Goal: Information Seeking & Learning: Find specific fact

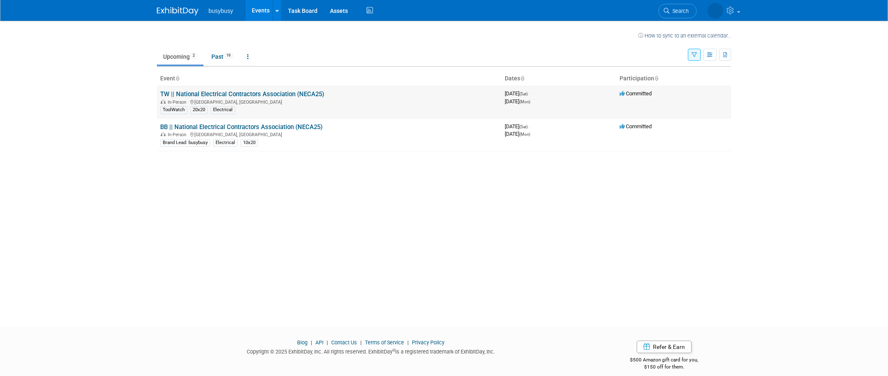
click at [219, 92] on link "TW || National Electrical Contractors Association (NECA25)" at bounding box center [242, 93] width 164 height 7
click at [250, 129] on link "BB || National Electrical Contractors Association (NECA25)" at bounding box center [241, 126] width 162 height 7
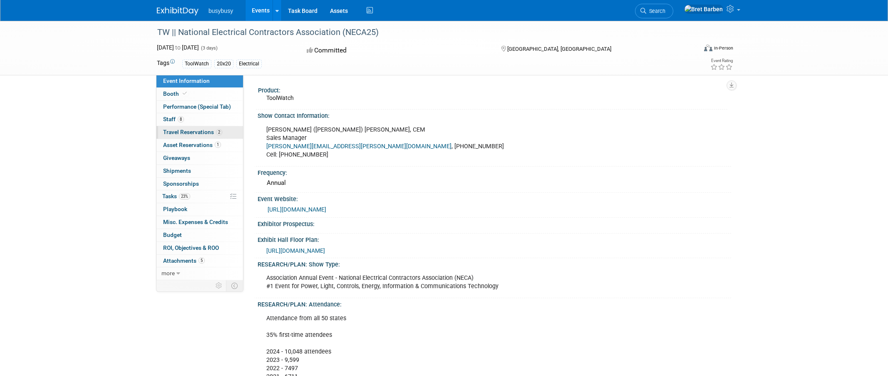
click at [198, 133] on span "Travel Reservations 2" at bounding box center [192, 132] width 59 height 7
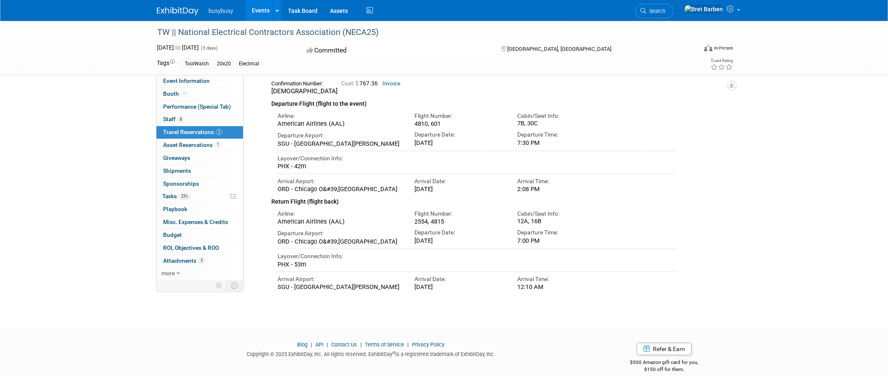
scroll to position [425, 0]
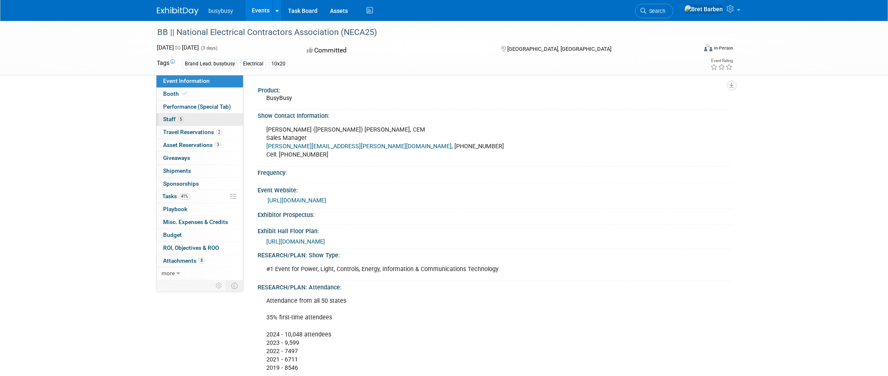
click at [207, 119] on link "5 Staff 5" at bounding box center [200, 119] width 87 height 12
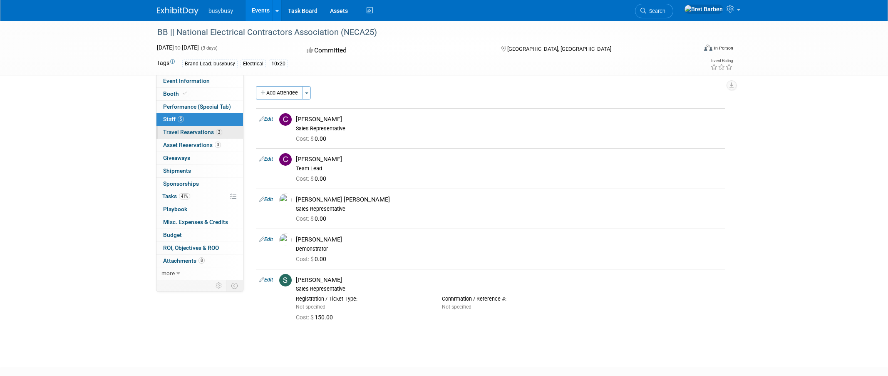
click at [204, 131] on span "Travel Reservations 2" at bounding box center [192, 132] width 59 height 7
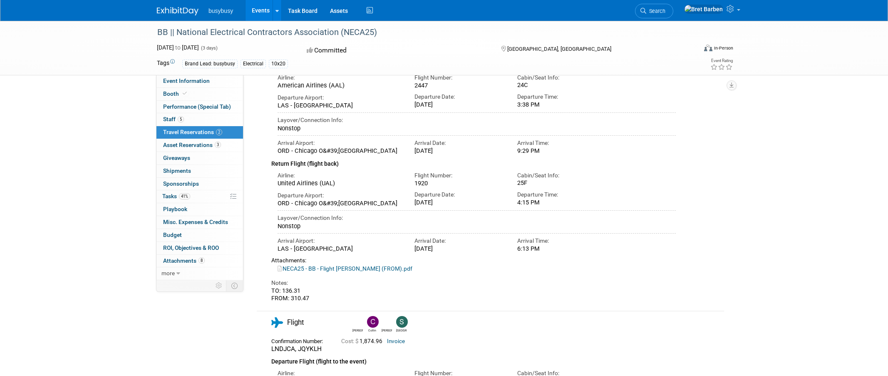
scroll to position [125, 0]
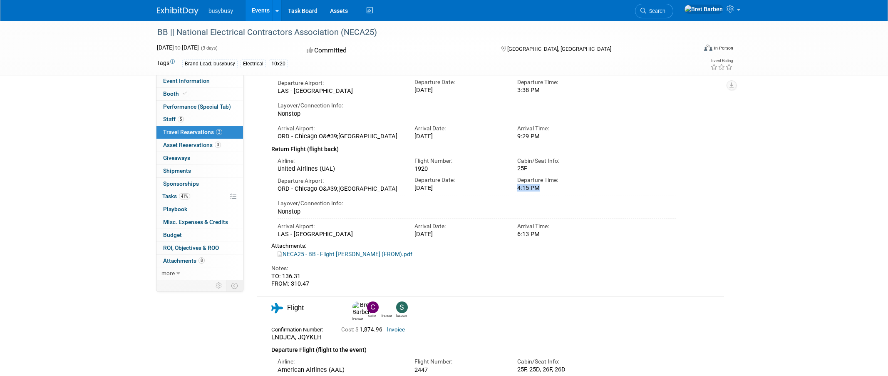
drag, startPoint x: 518, startPoint y: 192, endPoint x: 515, endPoint y: 196, distance: 5.1
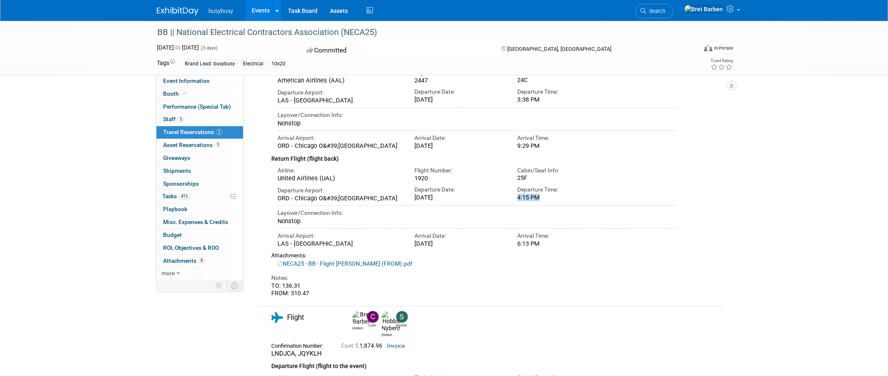
click at [515, 196] on div "Departure Time: 4:15 PM" at bounding box center [562, 191] width 103 height 19
click at [511, 198] on div "Departure Time: 4:15 PM" at bounding box center [562, 191] width 103 height 19
drag, startPoint x: 550, startPoint y: 194, endPoint x: 517, endPoint y: 200, distance: 33.7
click at [517, 200] on div "Departure Time: 4:15 PM" at bounding box center [562, 191] width 103 height 19
click at [545, 196] on div "4:15 PM" at bounding box center [562, 197] width 90 height 7
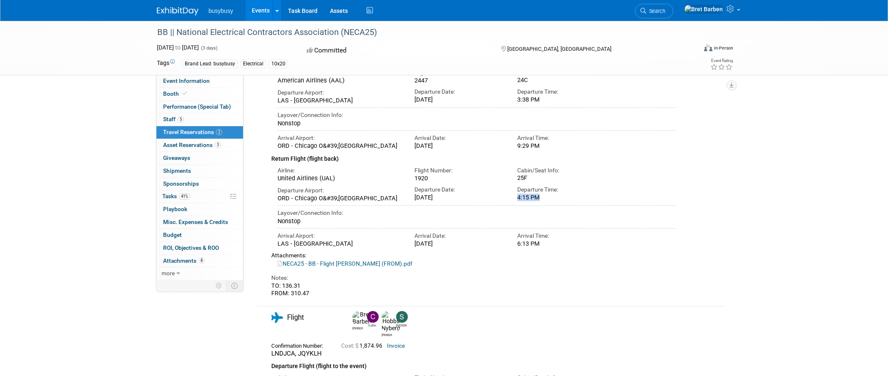
drag, startPoint x: 546, startPoint y: 196, endPoint x: 518, endPoint y: 198, distance: 27.9
click at [518, 198] on div "4:15 PM" at bounding box center [562, 197] width 90 height 7
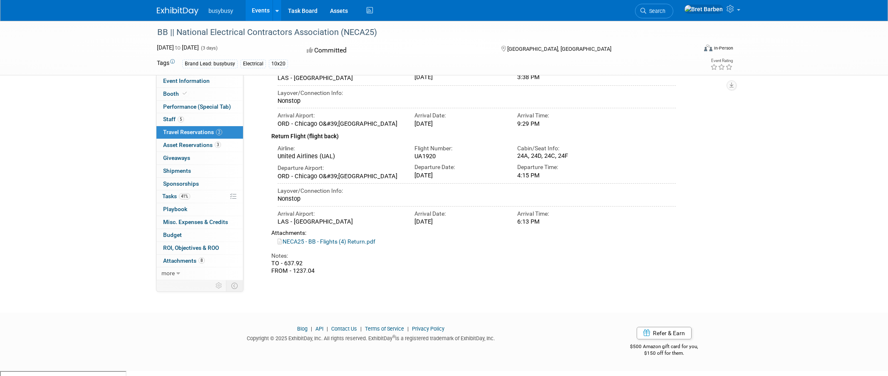
scroll to position [460, 0]
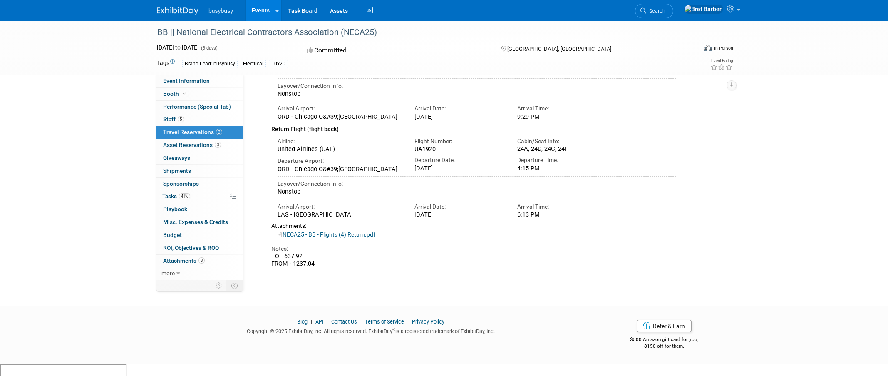
drag, startPoint x: 512, startPoint y: 223, endPoint x: 559, endPoint y: 231, distance: 47.3
click at [559, 231] on div "Confirmation Number: LNDJCA, JQYKLH Cost: $ 1,874.96 Invoice Airline: Flight Nu…" at bounding box center [473, 136] width 405 height 264
click at [555, 218] on div "6:13 PM" at bounding box center [562, 214] width 90 height 7
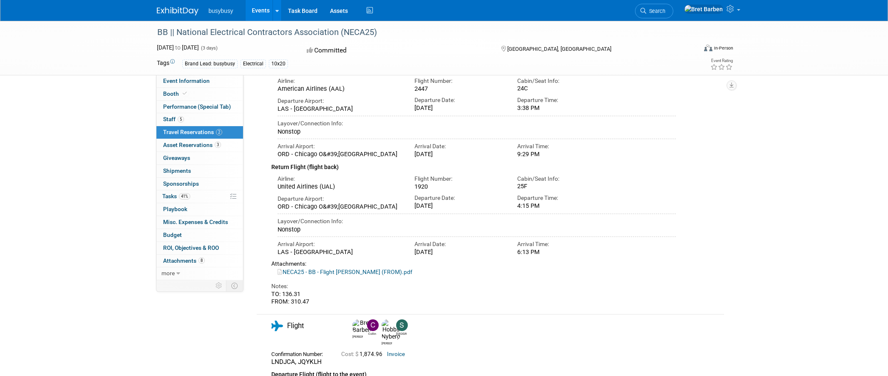
scroll to position [125, 0]
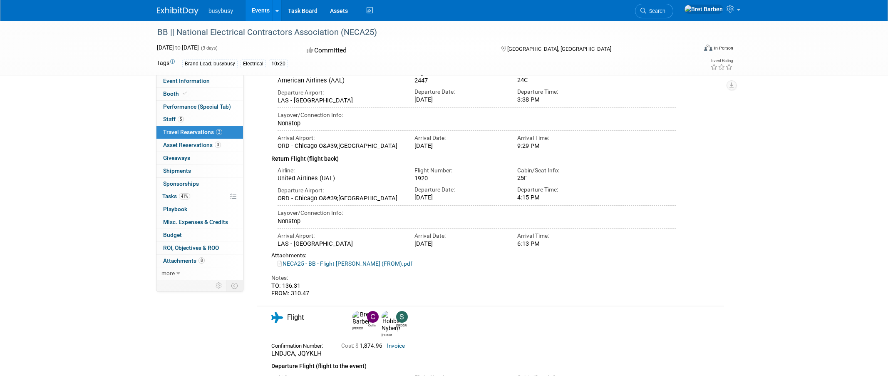
drag, startPoint x: 445, startPoint y: 180, endPoint x: 375, endPoint y: 180, distance: 70.4
click at [375, 180] on div "Airline: United Airlines (UAL) Flight Number: 1920" at bounding box center [476, 172] width 411 height 19
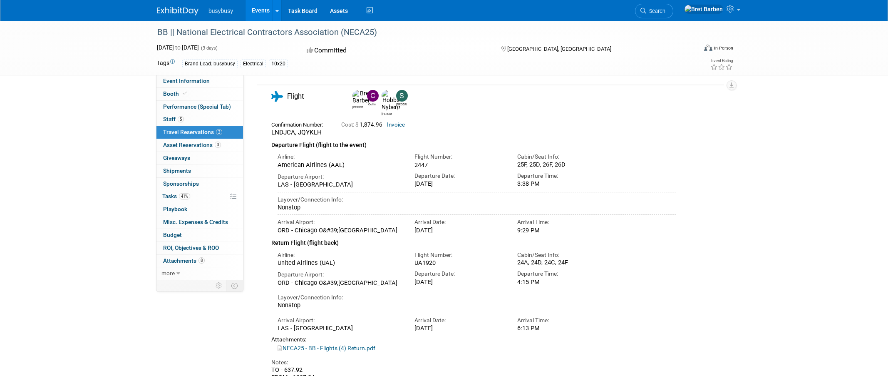
scroll to position [416, 0]
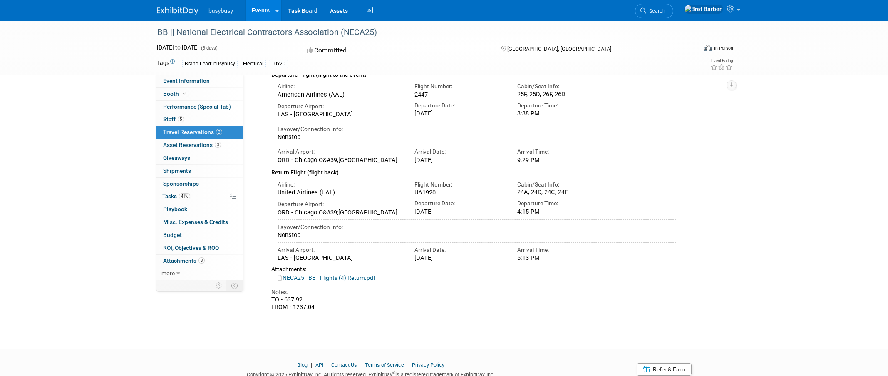
drag, startPoint x: 441, startPoint y: 199, endPoint x: 312, endPoint y: 193, distance: 128.8
click at [321, 192] on div "Airline: United Airlines (UAL) Flight Number: UA1920" at bounding box center [476, 186] width 411 height 19
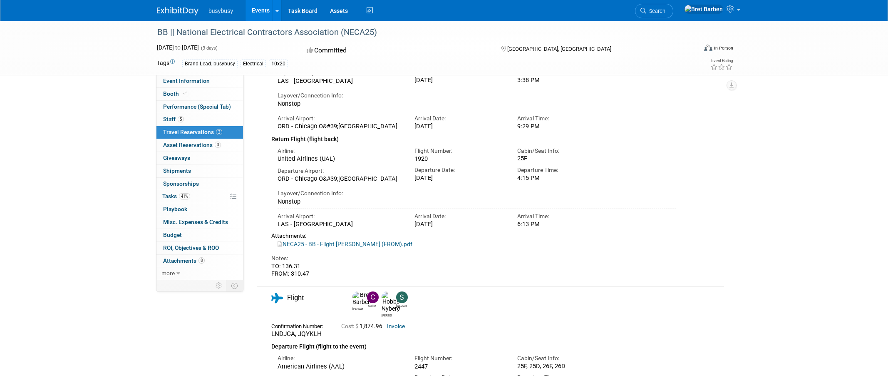
scroll to position [125, 0]
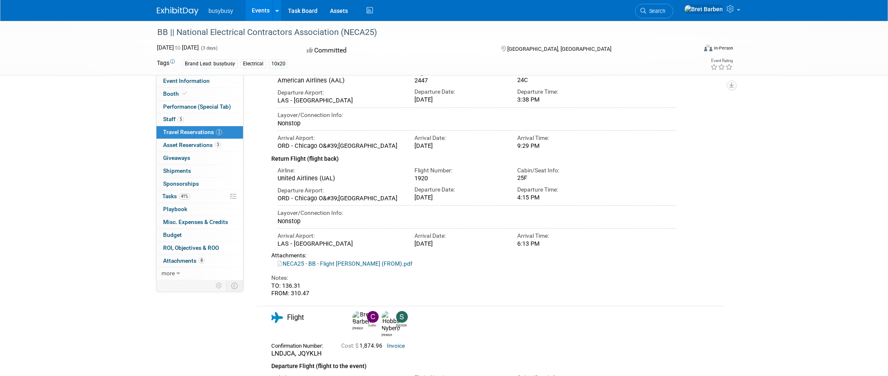
click at [723, 227] on td at bounding box center [718, 149] width 12 height 299
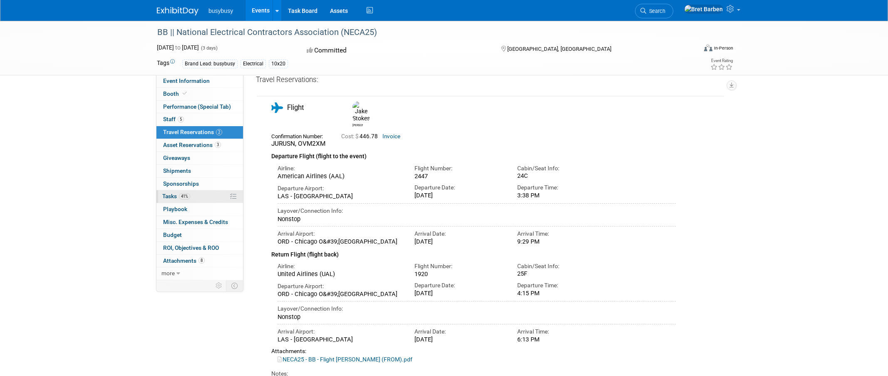
scroll to position [0, 0]
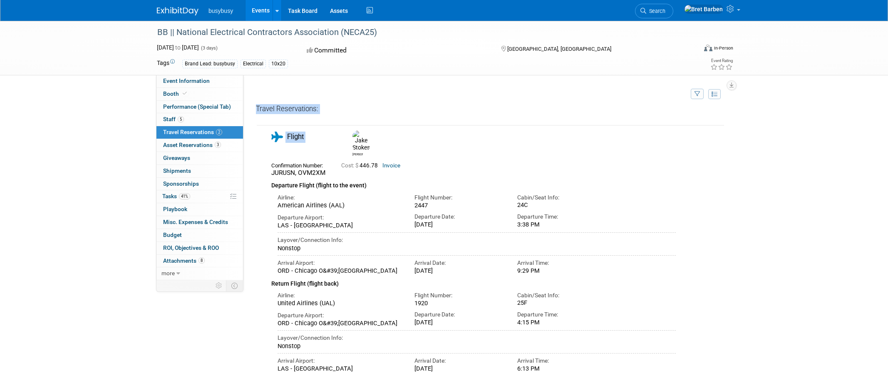
drag, startPoint x: 741, startPoint y: 125, endPoint x: 504, endPoint y: 140, distance: 237.4
click at [648, 128] on td "Flight Jake Cost: $" at bounding box center [484, 274] width 455 height 299
drag, startPoint x: 253, startPoint y: 109, endPoint x: 330, endPoint y: 107, distance: 77.0
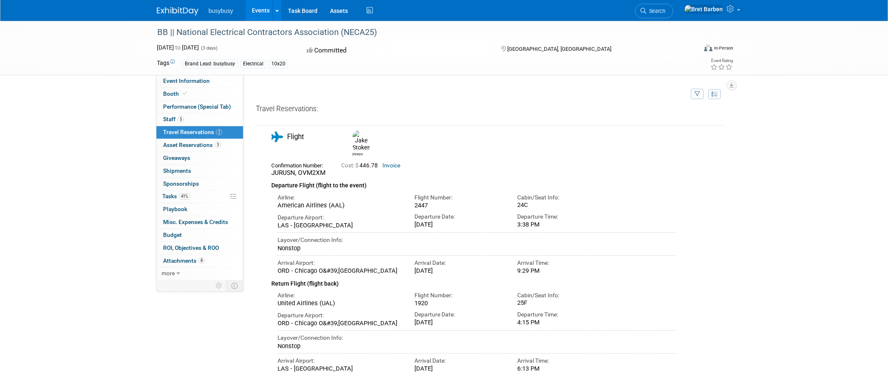
click at [331, 107] on div "Travel Reservations:" at bounding box center [490, 110] width 469 height 13
click at [328, 107] on div "Travel Reservations:" at bounding box center [490, 110] width 469 height 13
drag, startPoint x: 255, startPoint y: 109, endPoint x: 323, endPoint y: 109, distance: 68.3
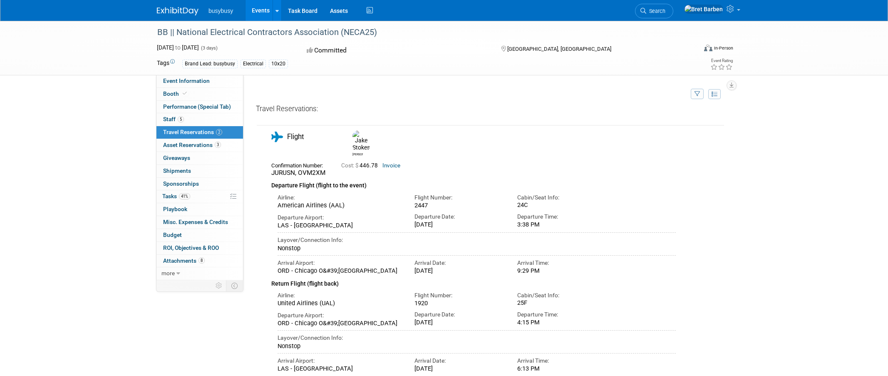
click at [324, 109] on div "Travel Reservations:" at bounding box center [490, 110] width 469 height 13
drag, startPoint x: 324, startPoint y: 109, endPoint x: 254, endPoint y: 111, distance: 70.0
click at [256, 110] on div "Travel Reservations:" at bounding box center [490, 110] width 469 height 13
drag, startPoint x: 256, startPoint y: 110, endPoint x: 326, endPoint y: 111, distance: 70.4
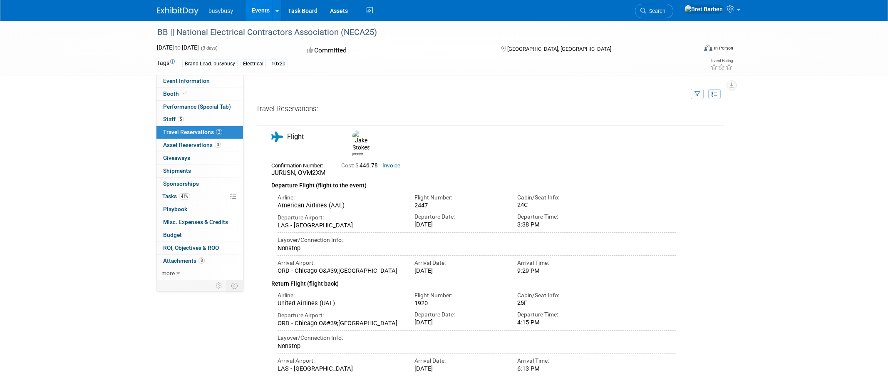
click at [326, 111] on div "Travel Reservations:" at bounding box center [490, 110] width 469 height 13
click at [327, 110] on div "Travel Reservations:" at bounding box center [490, 110] width 469 height 13
drag, startPoint x: 327, startPoint y: 109, endPoint x: 257, endPoint y: 109, distance: 69.9
click at [257, 109] on div "Travel Reservations:" at bounding box center [490, 110] width 469 height 13
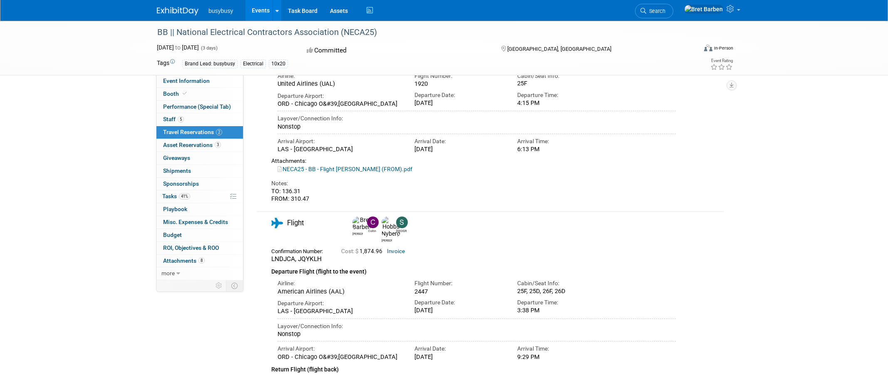
scroll to position [250, 0]
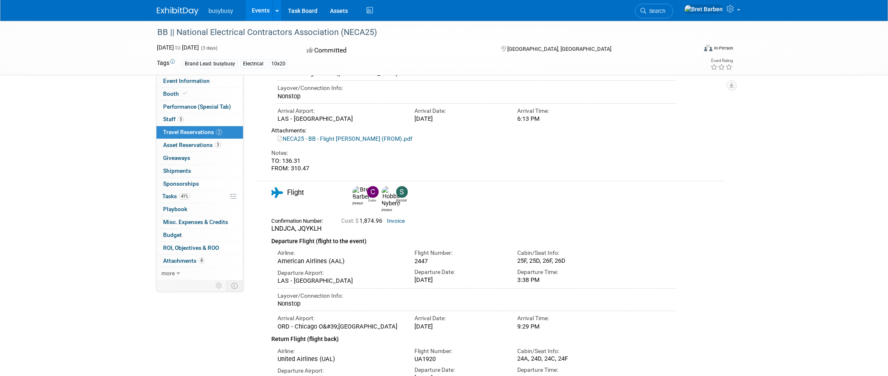
click at [798, 212] on div "BB || National Electrical Contractors Association (NECA25) [DATE] to [DATE] (3 …" at bounding box center [444, 135] width 888 height 729
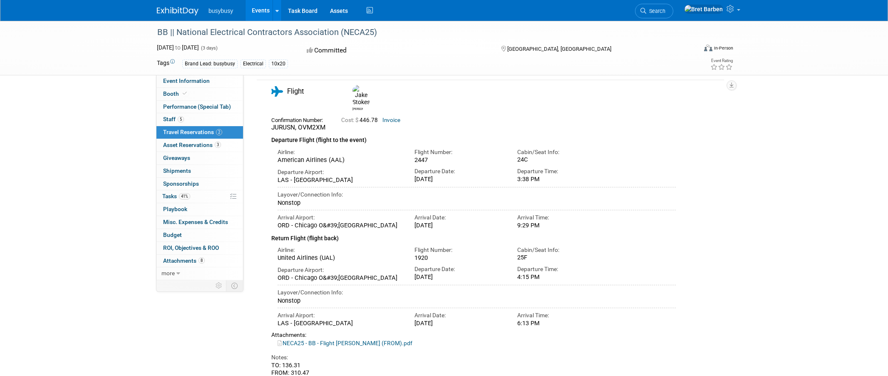
scroll to position [0, 0]
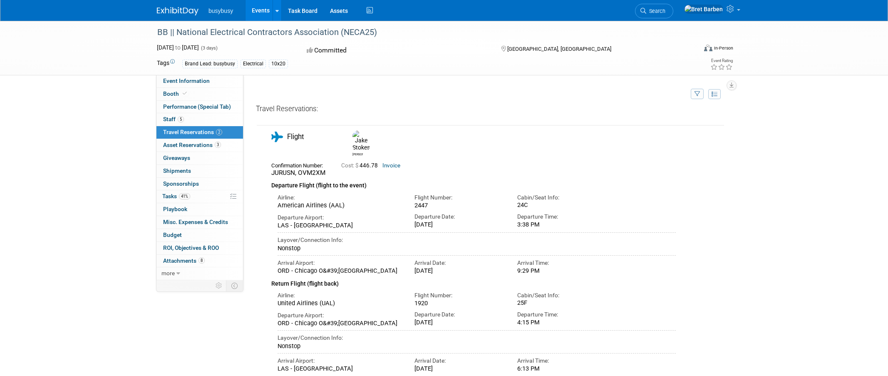
drag, startPoint x: 415, startPoint y: 195, endPoint x: 546, endPoint y: 196, distance: 131.1
click at [546, 196] on div "Airline: American Airlines (AAL) Flight Number: 2447" at bounding box center [476, 199] width 411 height 19
click at [547, 201] on div "24C" at bounding box center [562, 204] width 90 height 7
drag, startPoint x: 426, startPoint y: 196, endPoint x: 406, endPoint y: 196, distance: 20.4
click at [406, 196] on div "Airline: American Airlines (AAL) Flight Number: 2447" at bounding box center [476, 199] width 411 height 19
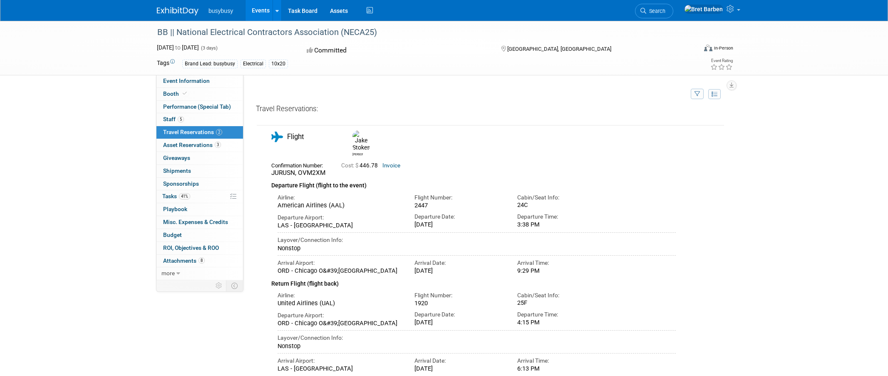
click at [416, 201] on div "2447" at bounding box center [460, 204] width 90 height 7
drag, startPoint x: 413, startPoint y: 196, endPoint x: 429, endPoint y: 198, distance: 16.4
click at [429, 198] on div "Flight Number: 2447" at bounding box center [459, 199] width 103 height 19
click at [429, 201] on div "2447" at bounding box center [460, 204] width 90 height 7
drag, startPoint x: 430, startPoint y: 195, endPoint x: 411, endPoint y: 198, distance: 19.7
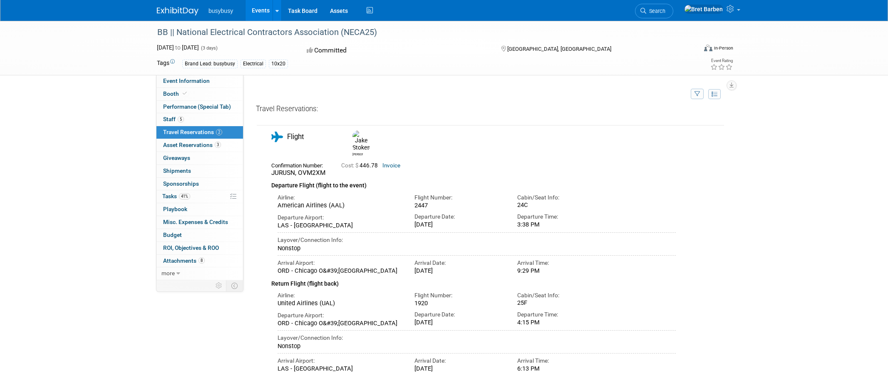
click at [411, 198] on div "Flight Number: 2447" at bounding box center [459, 199] width 103 height 19
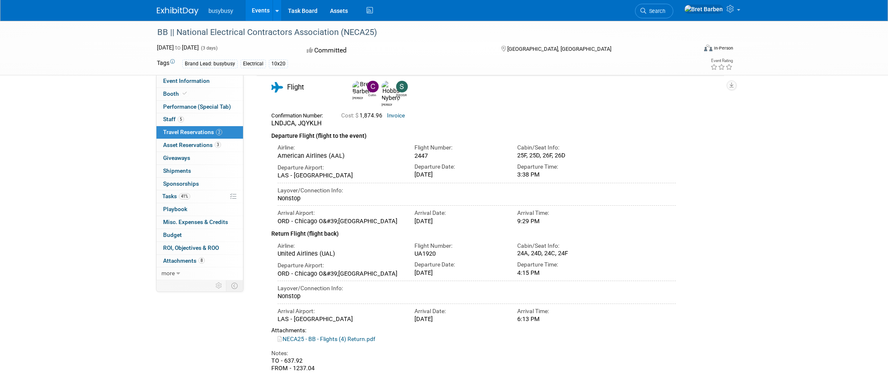
scroll to position [375, 0]
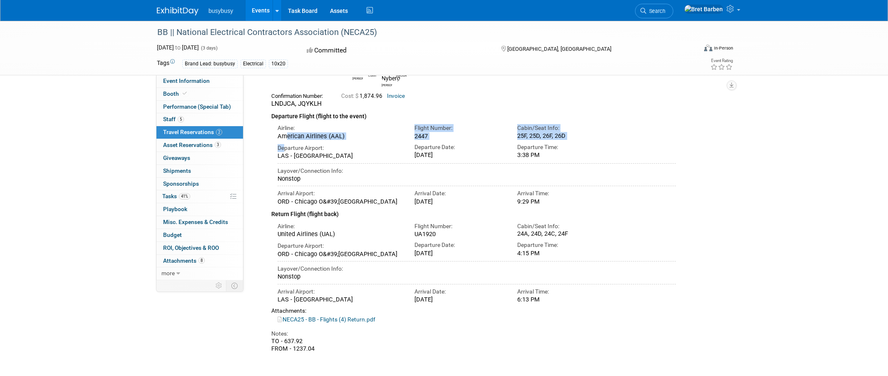
click at [284, 136] on div "Airline: American Airlines (AAL) Flight Number: 2447 3:38 PM" at bounding box center [473, 163] width 405 height 85
click at [665, 134] on div "Airline: American Airlines (AAL) Flight Number: 2447" at bounding box center [476, 130] width 411 height 19
drag, startPoint x: 517, startPoint y: 132, endPoint x: 582, endPoint y: 134, distance: 64.6
click at [582, 134] on div "25F, 25D, 26F, 26D" at bounding box center [562, 135] width 90 height 7
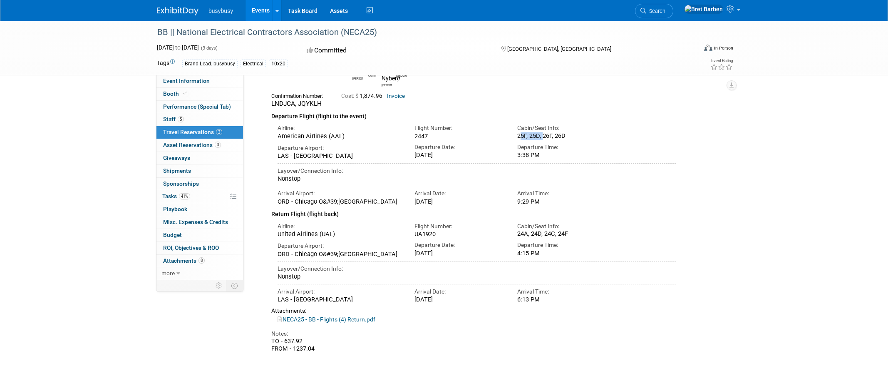
drag, startPoint x: 541, startPoint y: 132, endPoint x: 516, endPoint y: 133, distance: 25.0
click at [516, 133] on div "Cabin/Seat Info: 25F, 25D, 26F, 26D" at bounding box center [562, 130] width 103 height 19
click at [614, 121] on div "Airline: American Airlines (AAL) Flight Number: 2447" at bounding box center [476, 130] width 411 height 19
click at [51, 148] on div "BB || National Electrical Contractors Association (NECA25) [DATE] to [DATE] (3 …" at bounding box center [444, 10] width 888 height 729
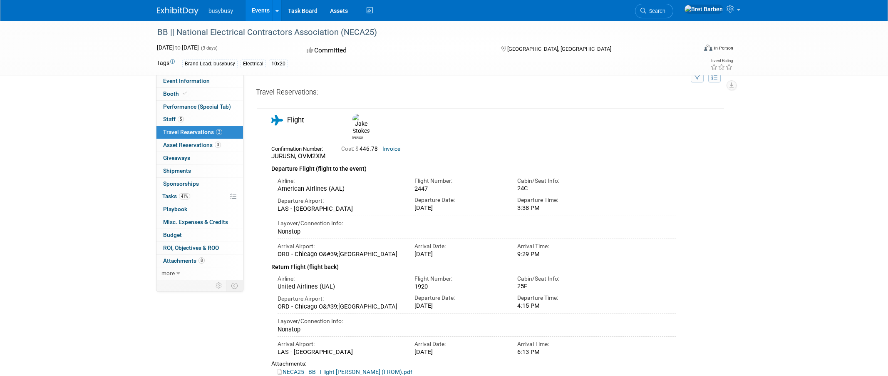
scroll to position [0, 0]
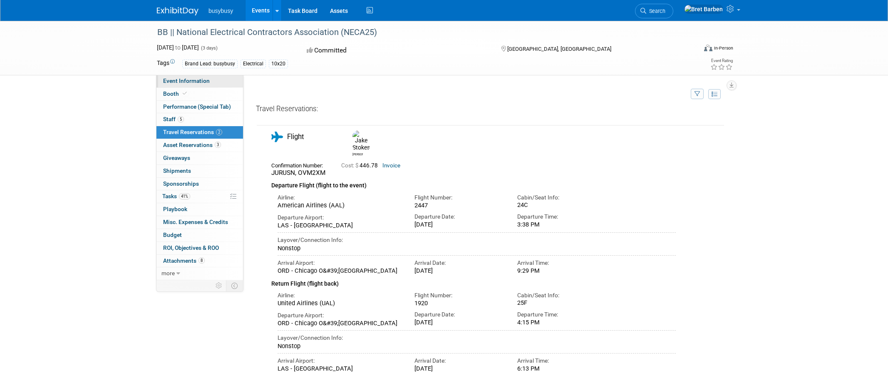
click at [199, 80] on span "Event Information" at bounding box center [186, 80] width 47 height 7
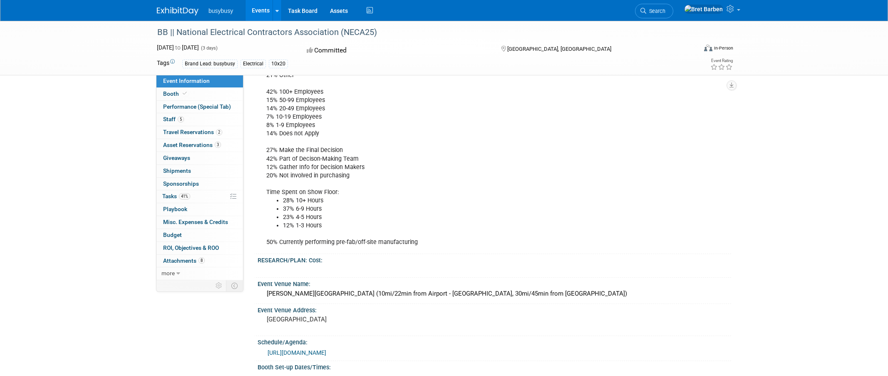
scroll to position [458, 0]
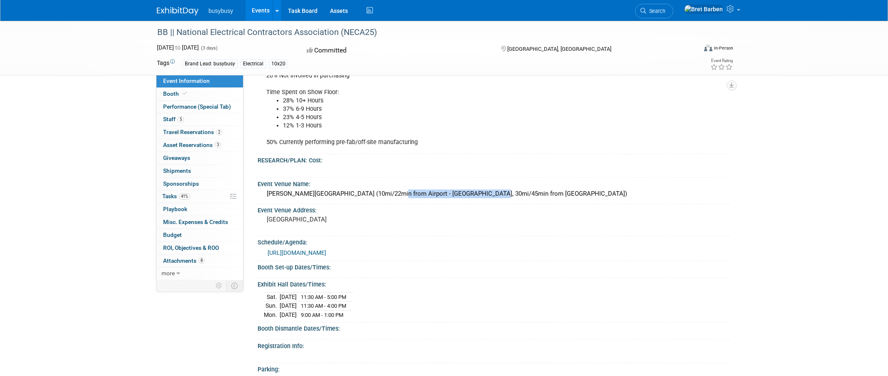
drag, startPoint x: 266, startPoint y: 193, endPoint x: 368, endPoint y: 194, distance: 102.4
click at [368, 194] on div "[PERSON_NAME][GEOGRAPHIC_DATA] (10mi/22min from Airport - [GEOGRAPHIC_DATA], 30…" at bounding box center [494, 193] width 461 height 13
copy div "[PERSON_NAME][GEOGRAPHIC_DATA]"
